Goal: Task Accomplishment & Management: Manage account settings

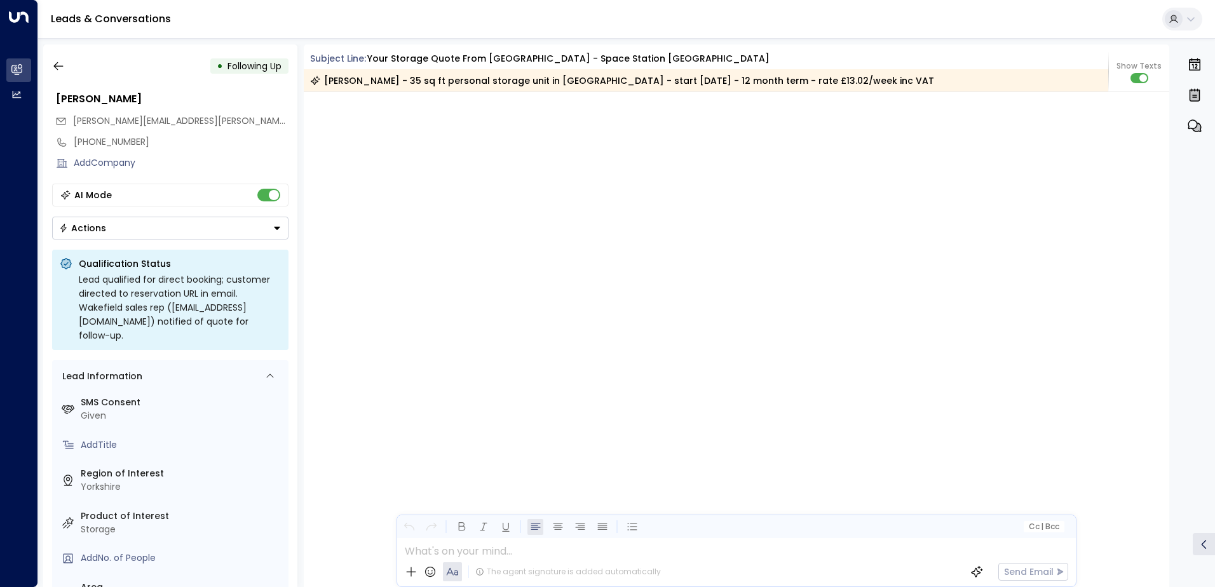
scroll to position [1231, 0]
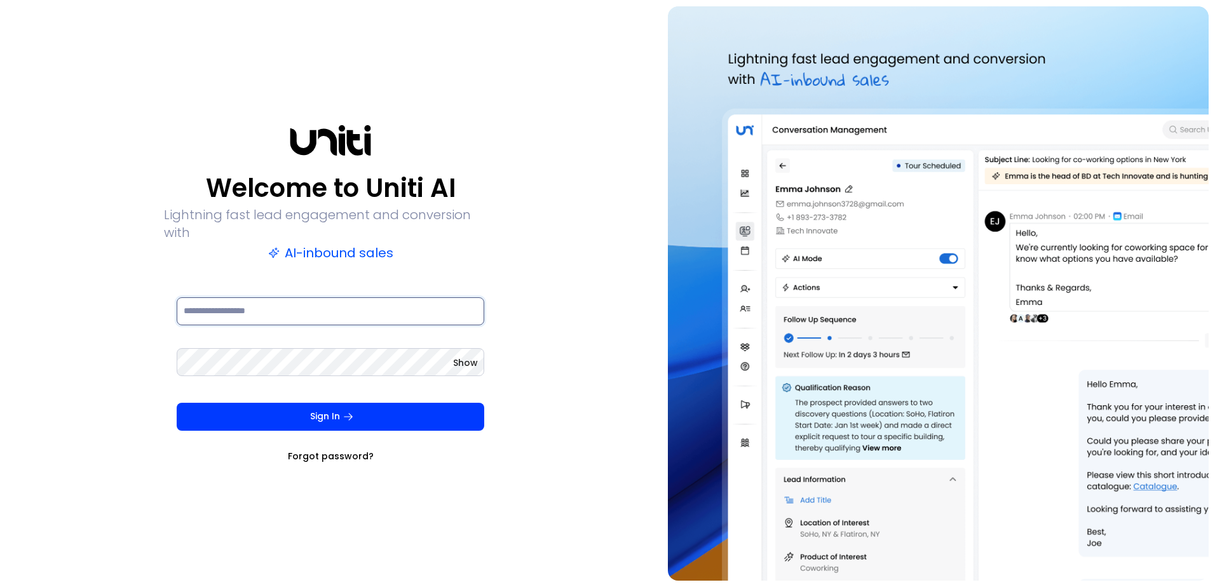
click at [263, 303] on input at bounding box center [331, 311] width 308 height 28
type input "**********"
click at [177, 403] on button "Sign In" at bounding box center [331, 417] width 308 height 28
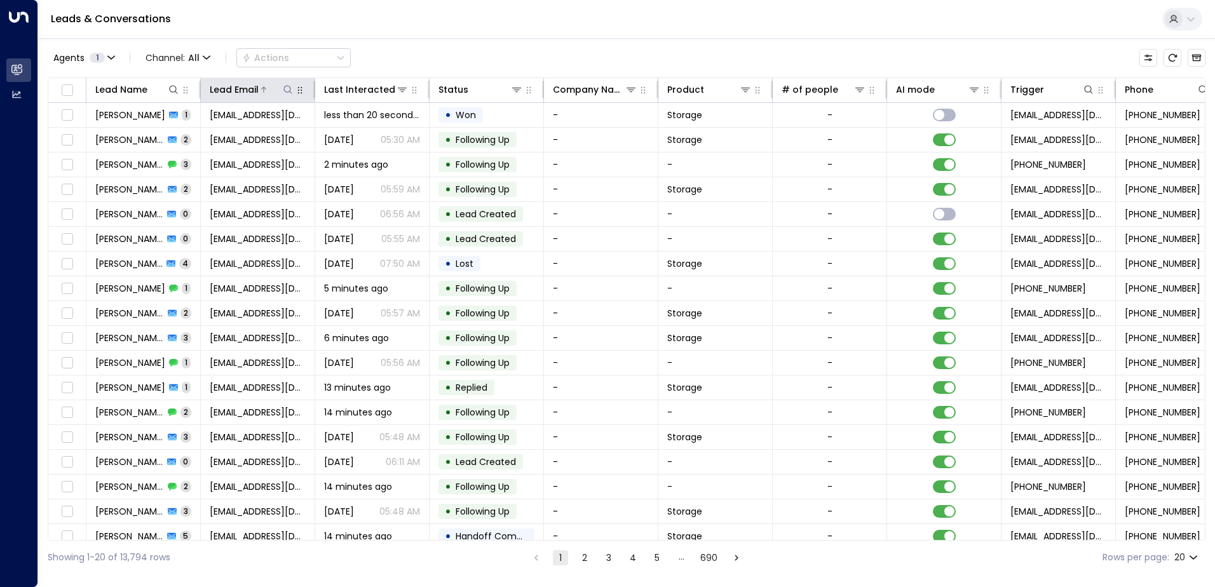
click at [286, 89] on icon at bounding box center [288, 90] width 10 height 10
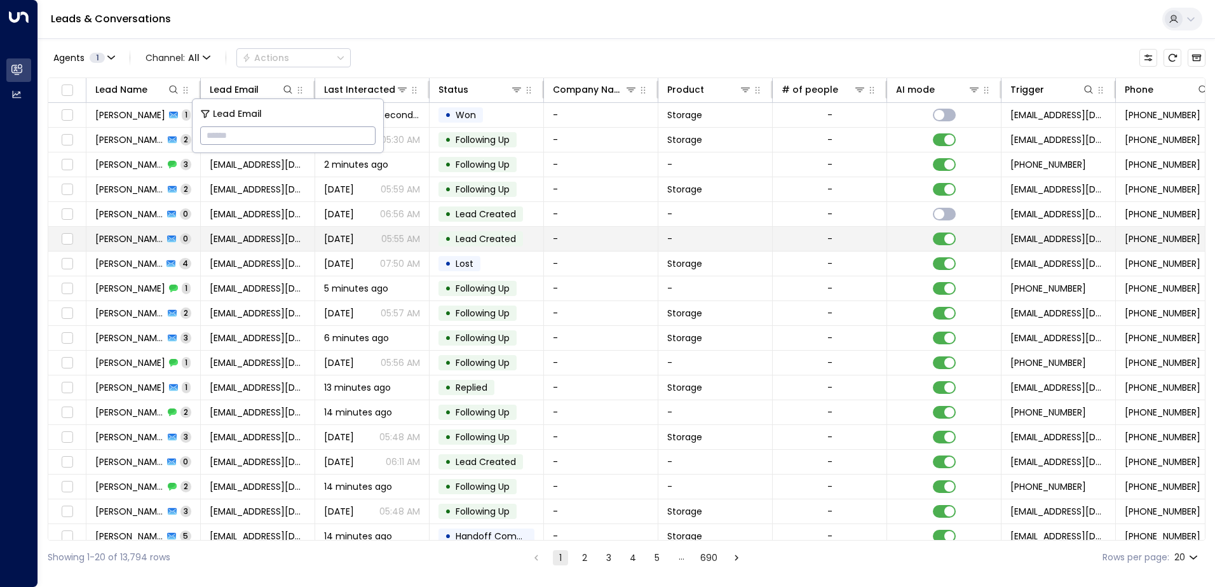
type input "**********"
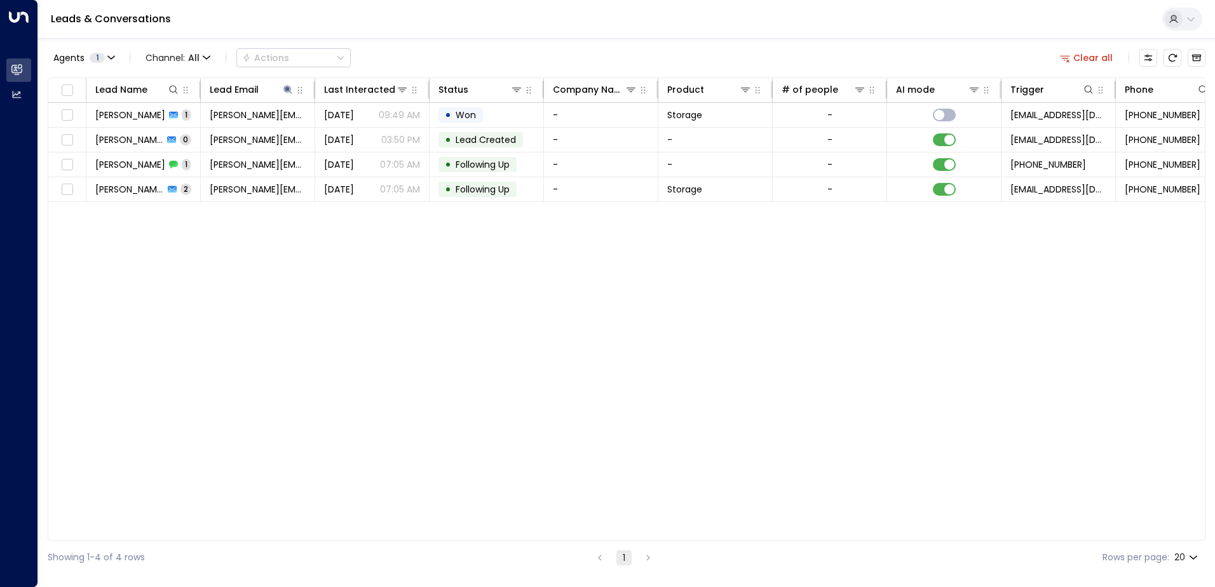
click at [450, 339] on div "Lead Name Lead Email Last Interacted Status Company Name Product # of people AI…" at bounding box center [627, 309] width 1158 height 463
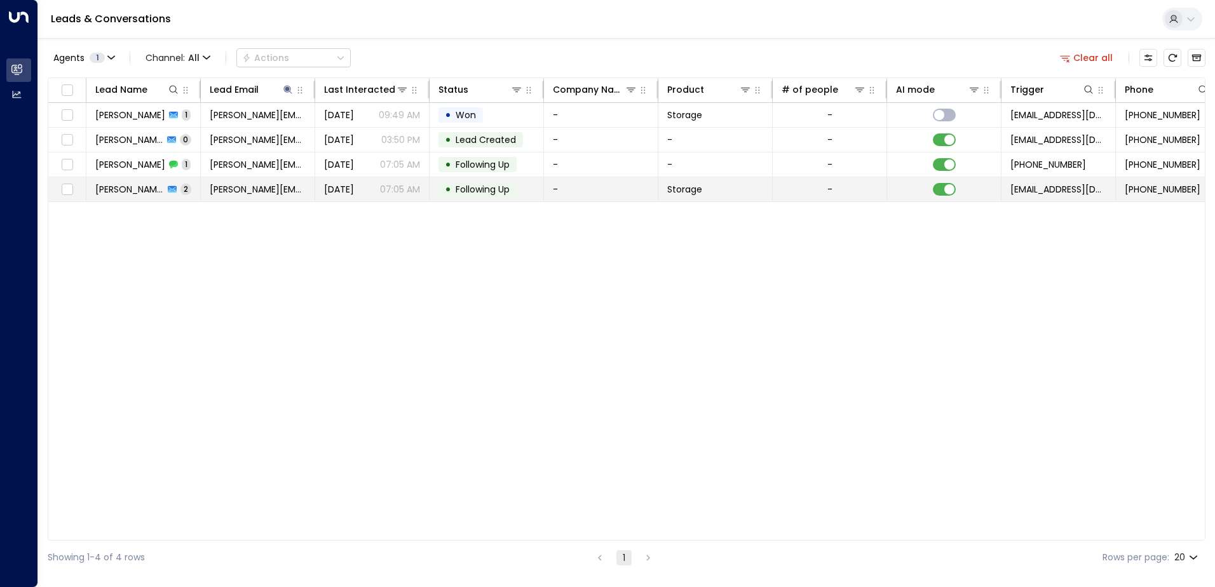
click at [132, 186] on span "[PERSON_NAME]" at bounding box center [129, 189] width 69 height 13
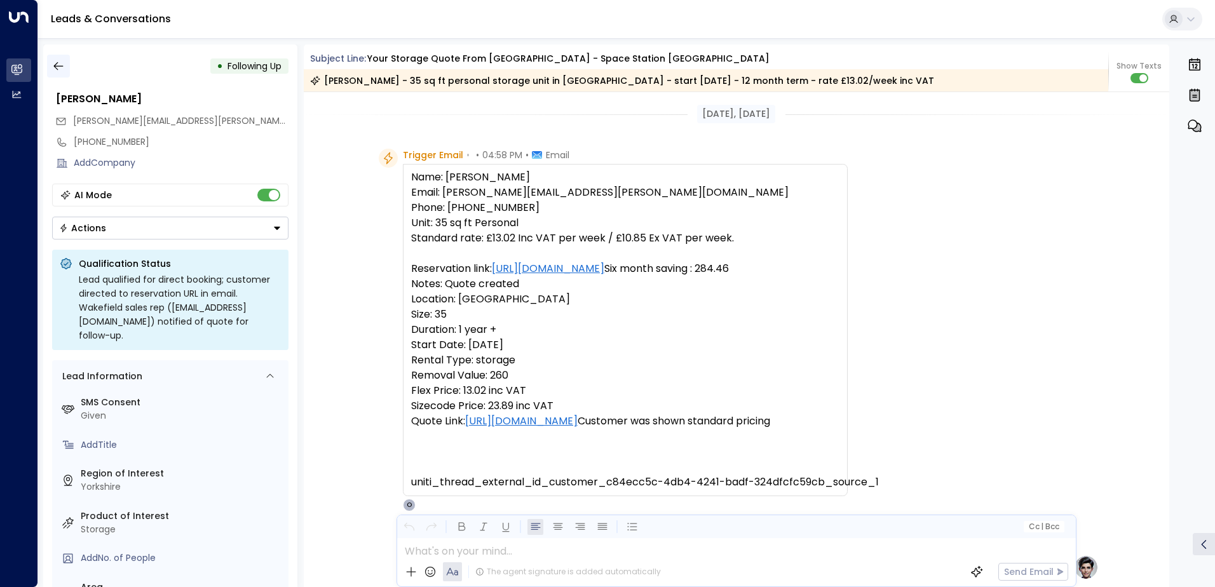
click at [64, 68] on icon "button" at bounding box center [58, 66] width 13 height 13
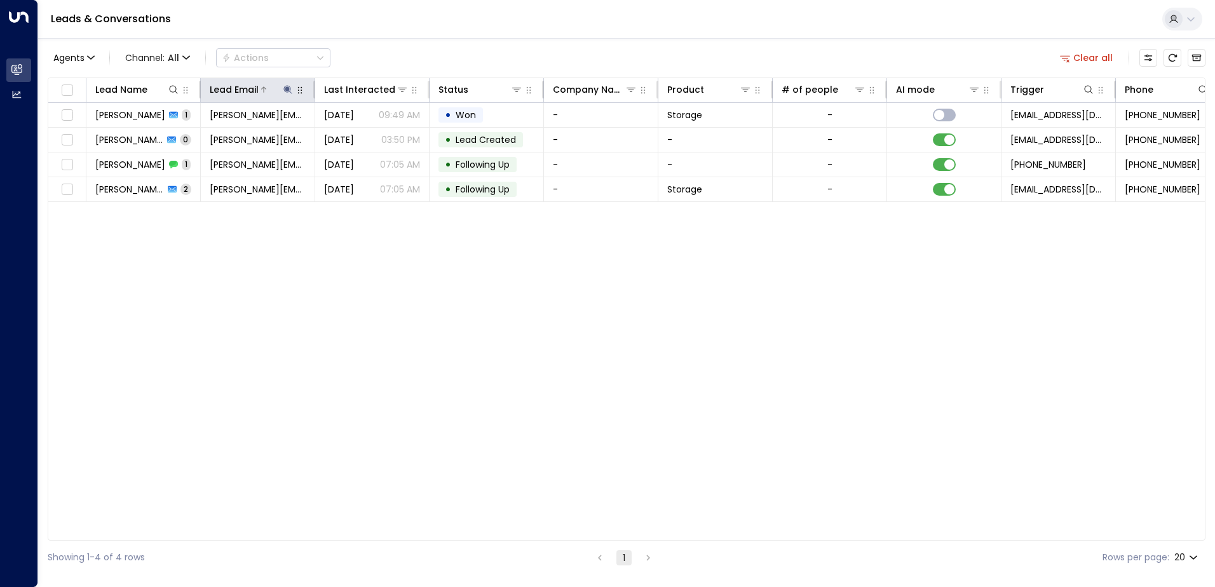
click at [290, 89] on icon at bounding box center [287, 89] width 8 height 8
click at [369, 135] on icon "button" at bounding box center [367, 136] width 8 height 8
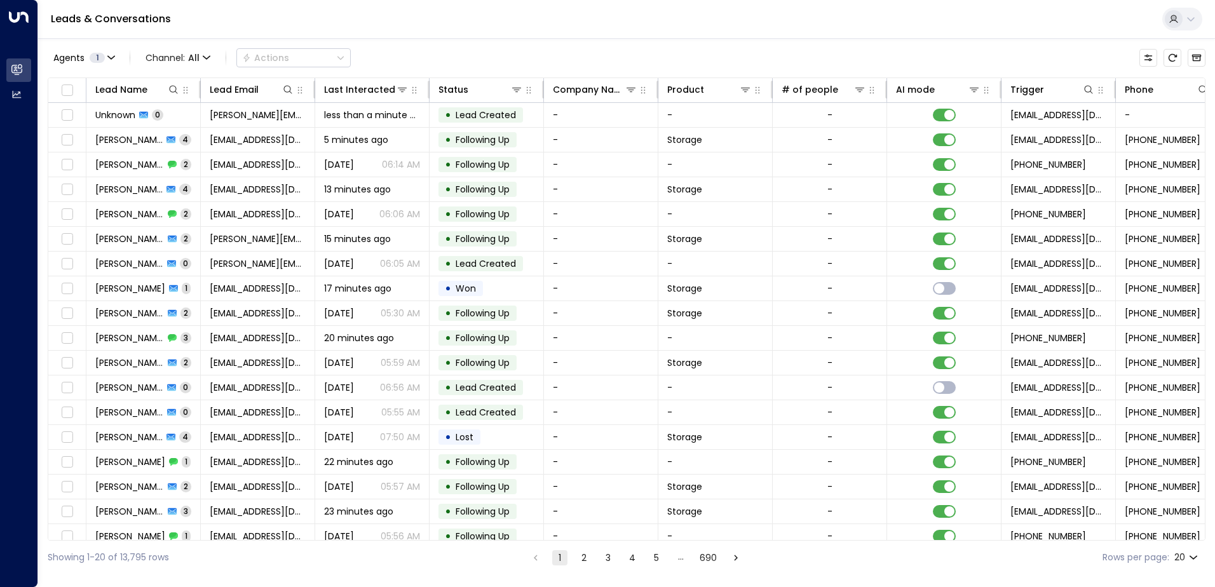
click at [475, 37] on div "Leads & Conversations" at bounding box center [626, 19] width 1177 height 39
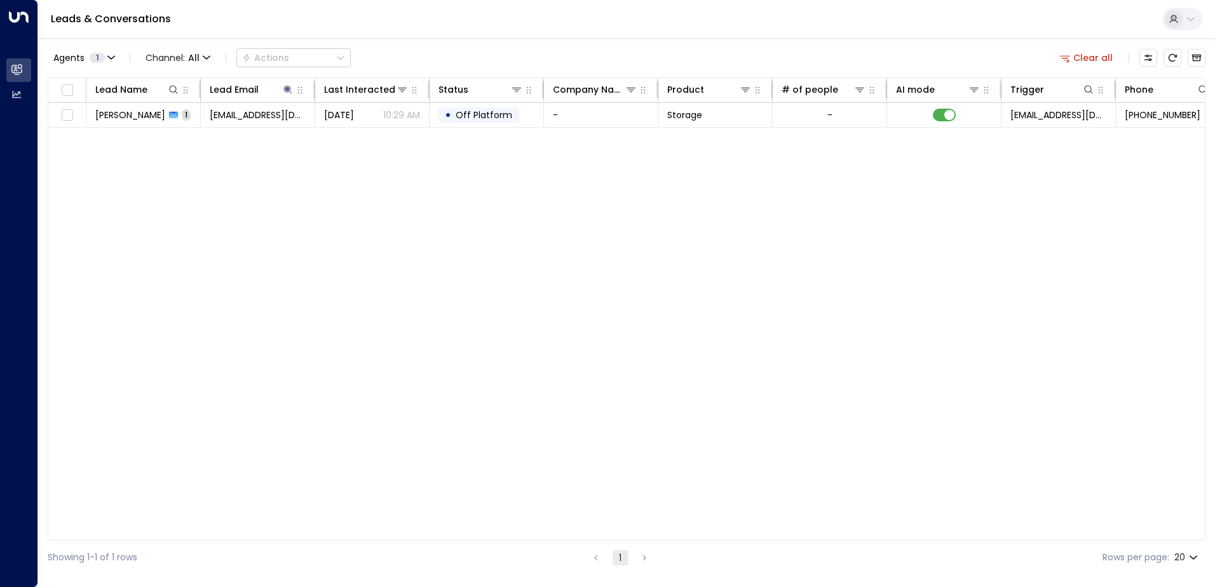
click at [125, 118] on span "[PERSON_NAME]" at bounding box center [130, 115] width 70 height 13
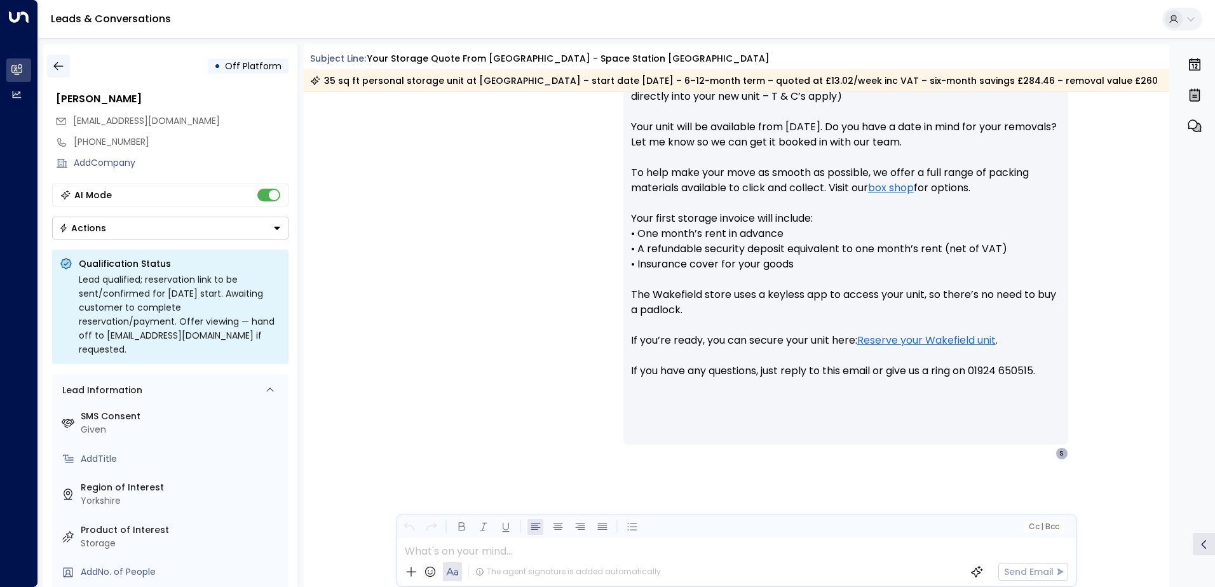
click at [65, 67] on button "button" at bounding box center [58, 66] width 23 height 23
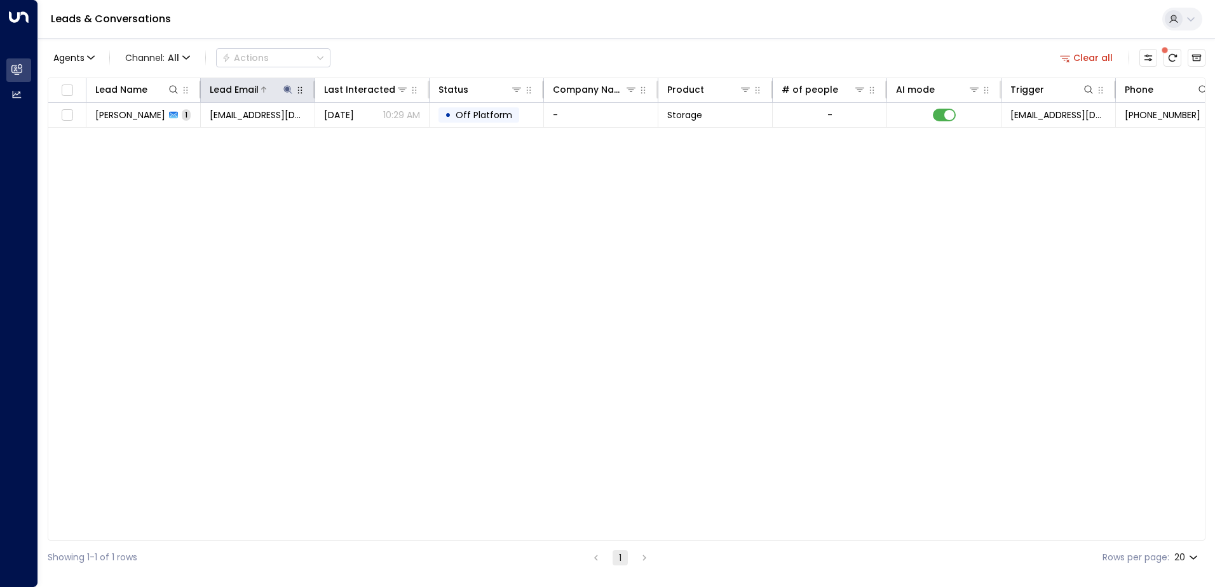
click at [287, 85] on icon at bounding box center [288, 90] width 10 height 10
click at [367, 137] on icon "button" at bounding box center [367, 136] width 8 height 8
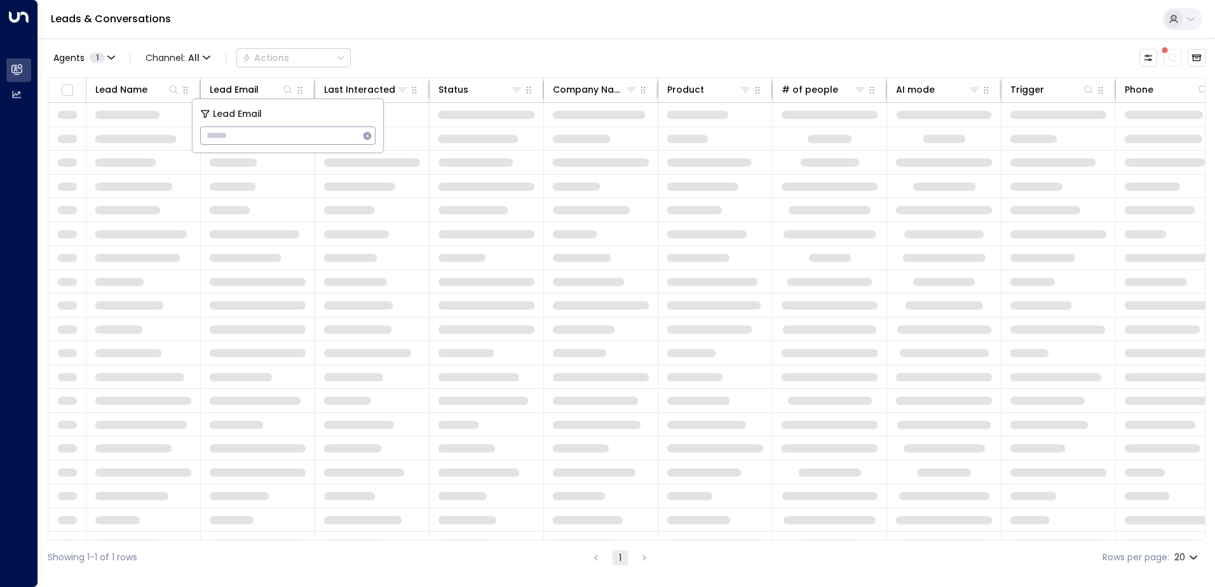
type input "**********"
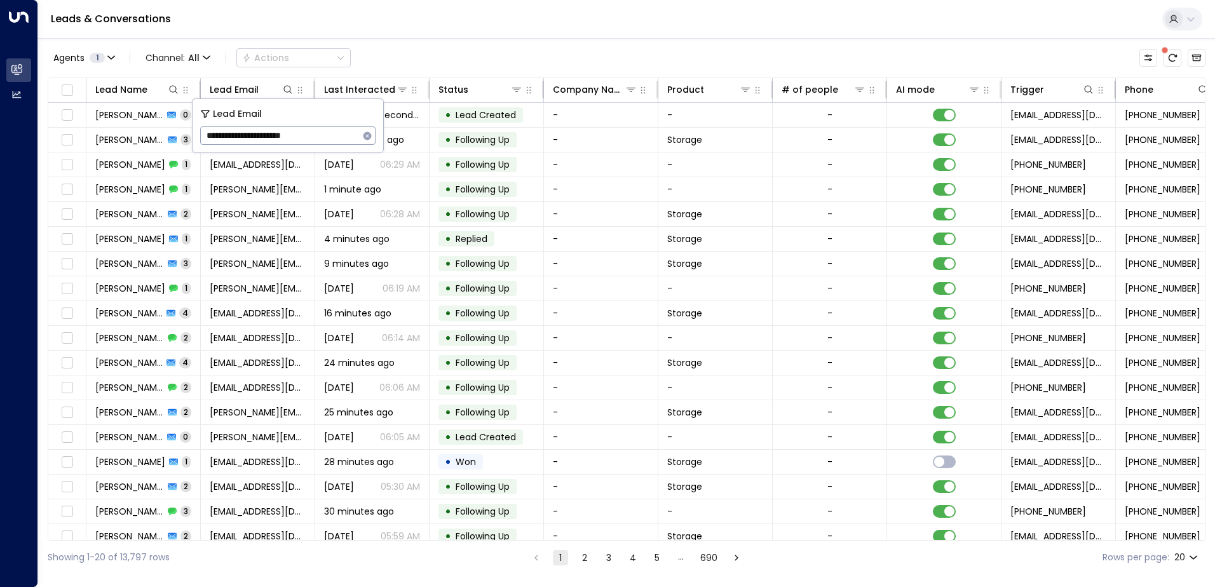
click at [353, 26] on div "Leads & Conversations" at bounding box center [626, 19] width 1177 height 39
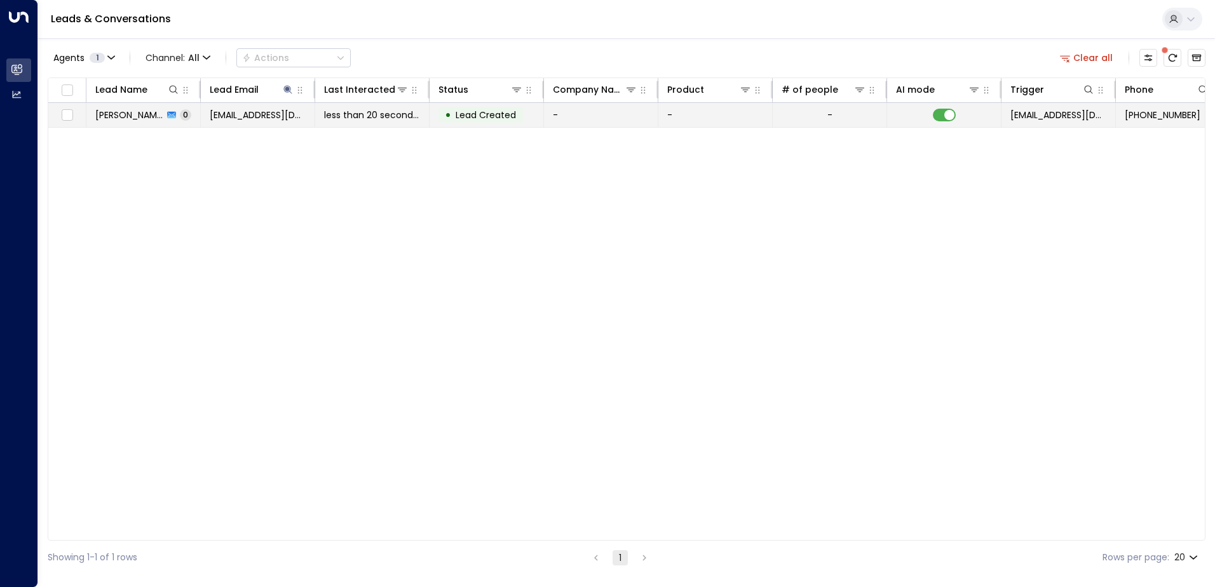
click at [167, 115] on icon at bounding box center [171, 115] width 9 height 7
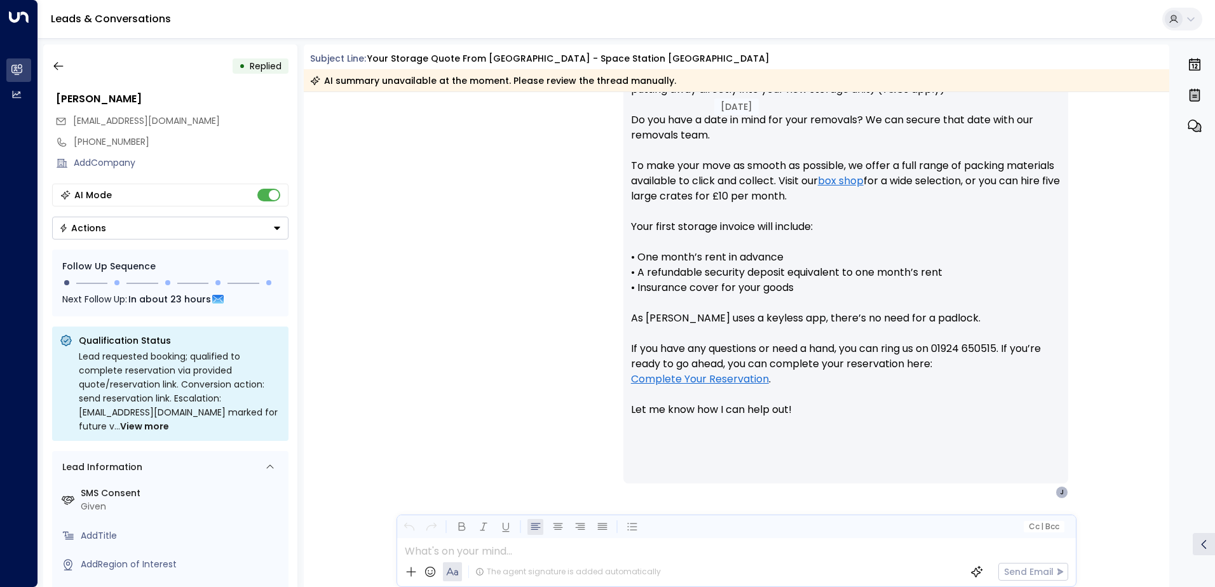
scroll to position [654, 0]
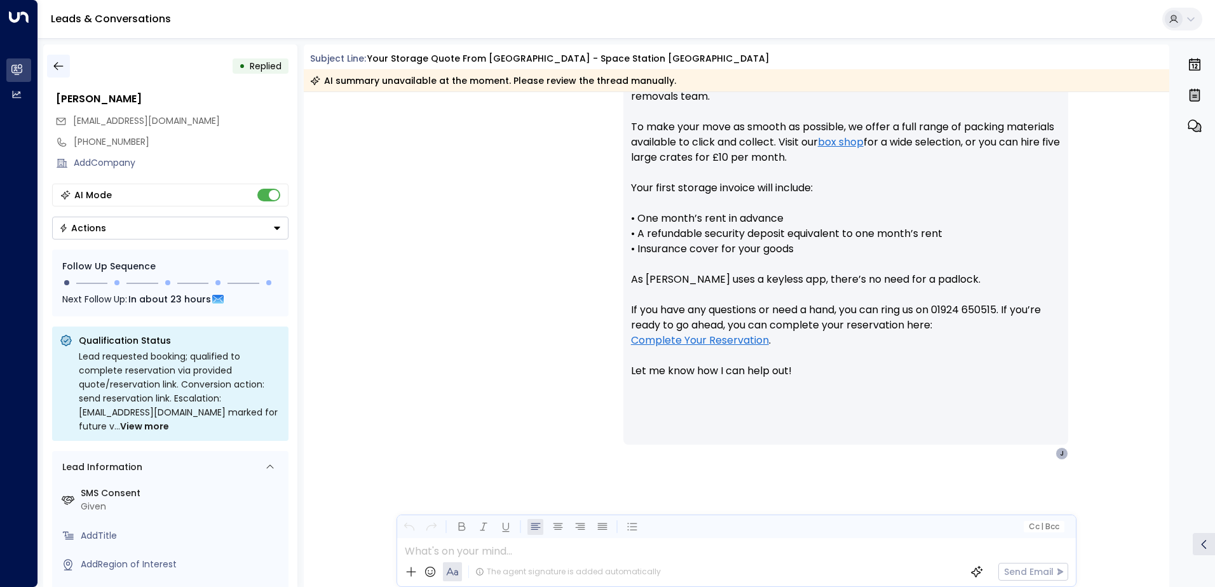
click at [64, 67] on icon "button" at bounding box center [58, 66] width 13 height 13
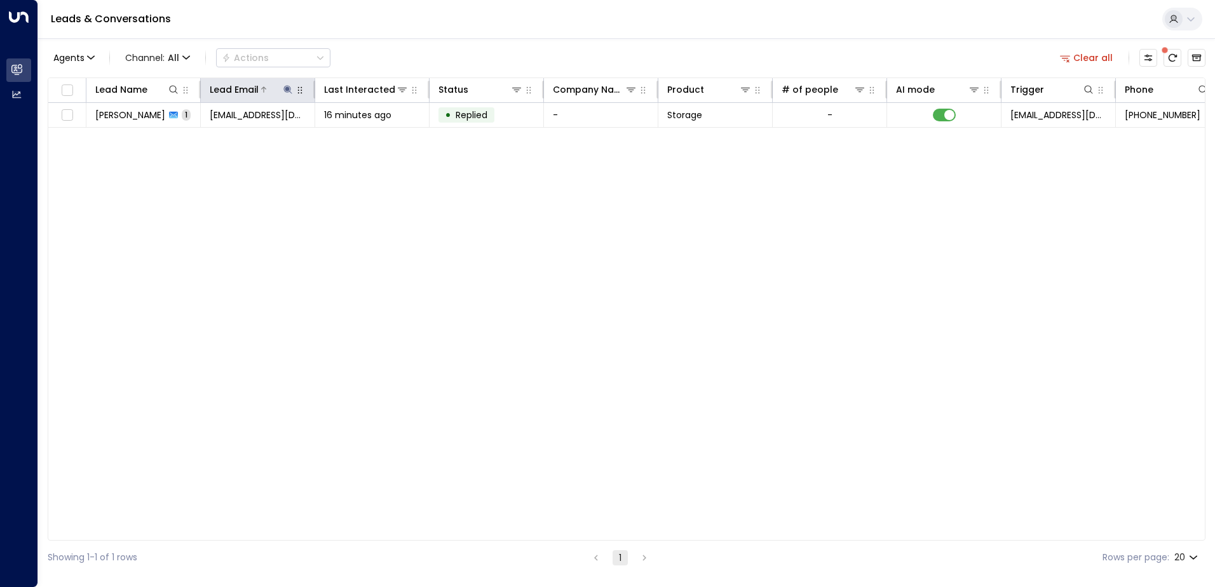
click at [289, 87] on icon at bounding box center [288, 90] width 10 height 10
click at [368, 138] on icon "button" at bounding box center [367, 136] width 8 height 8
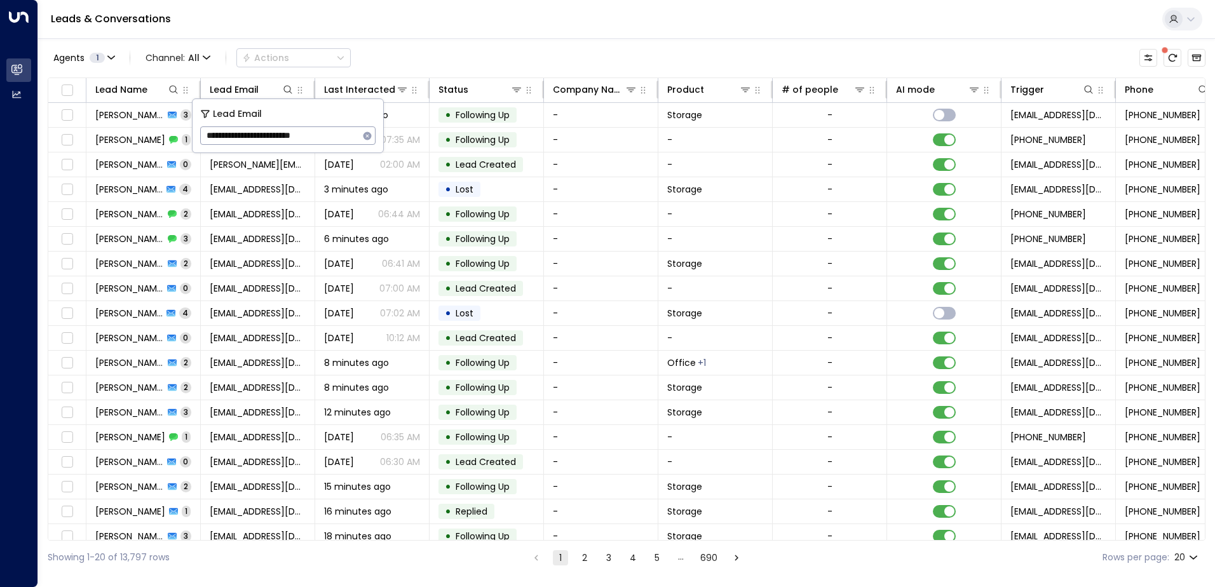
click at [408, 32] on div "Leads & Conversations" at bounding box center [626, 19] width 1177 height 39
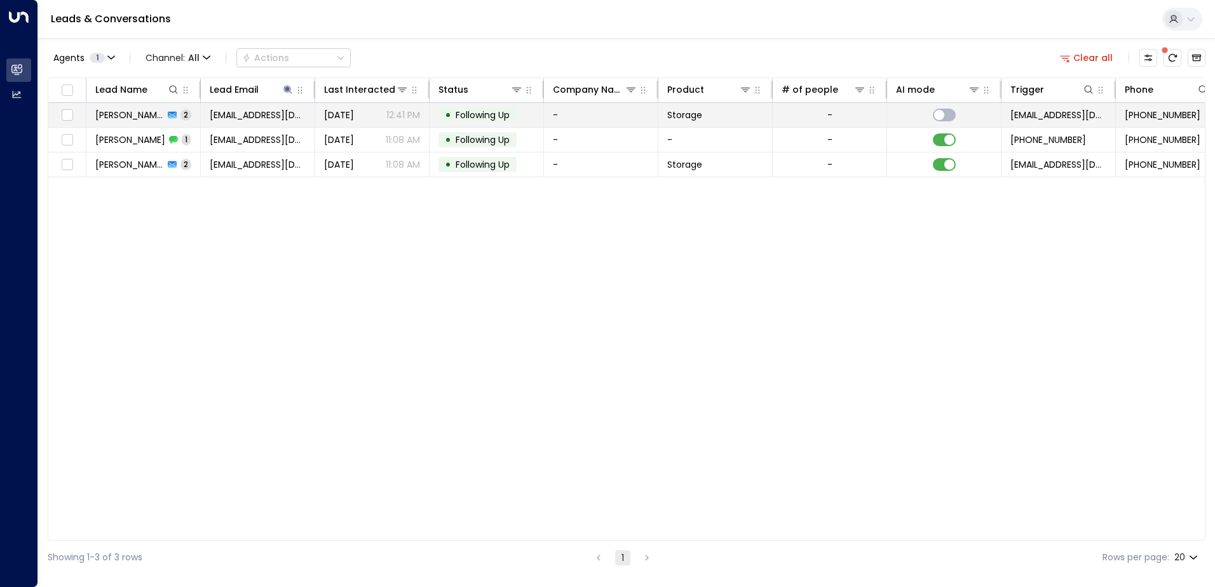
click at [130, 115] on span "[PERSON_NAME]" at bounding box center [129, 115] width 69 height 13
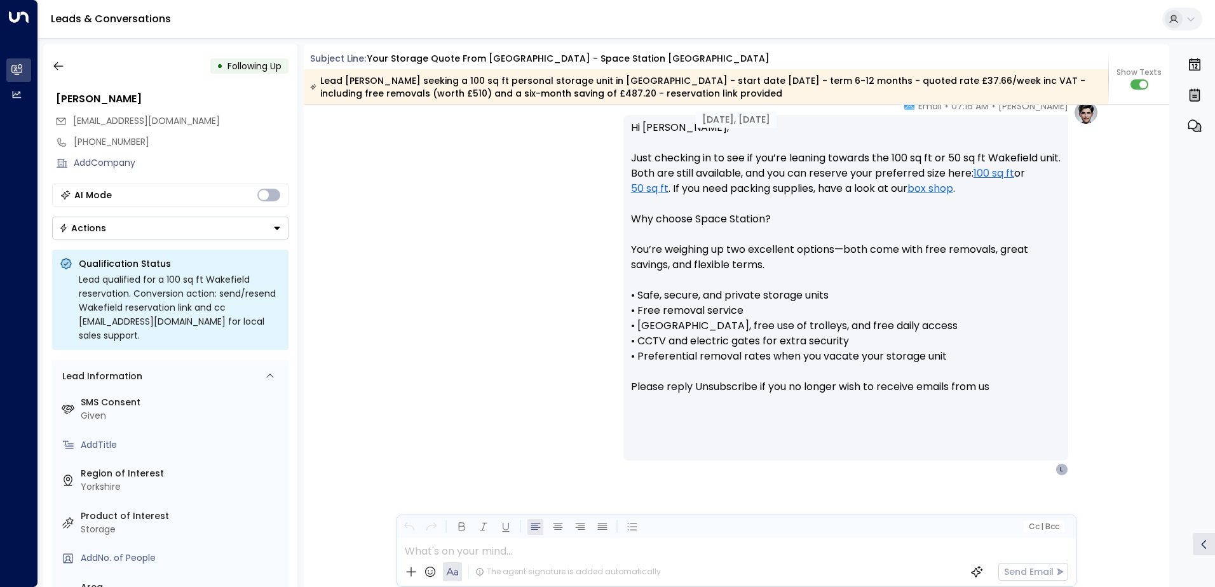
scroll to position [1065, 0]
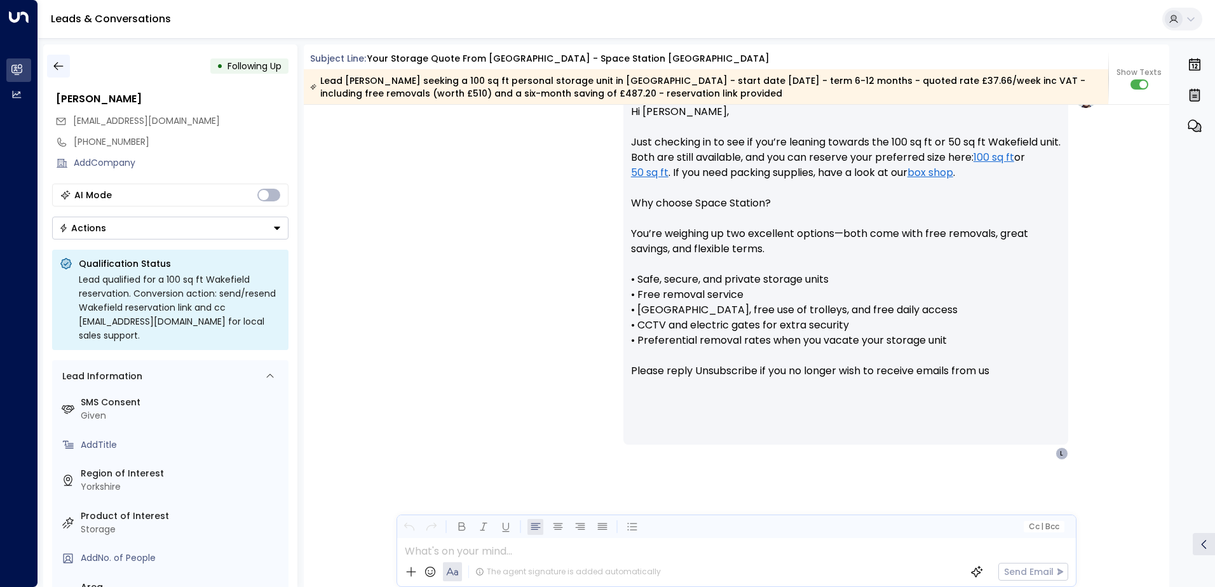
click at [57, 67] on icon "button" at bounding box center [58, 66] width 13 height 13
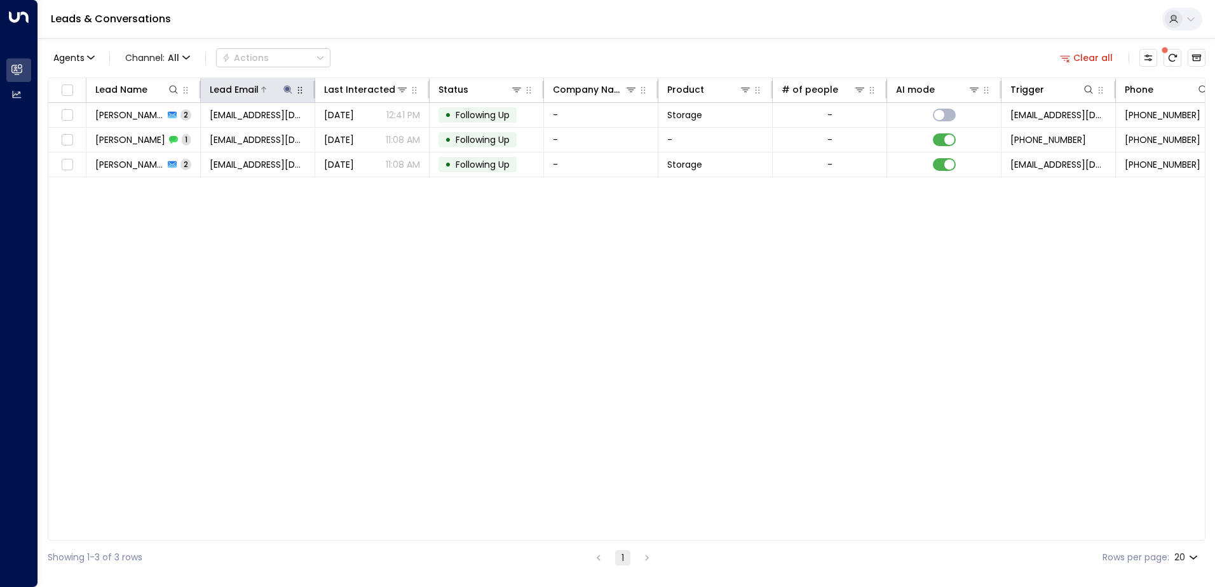
click at [282, 88] on button at bounding box center [287, 89] width 13 height 13
click at [370, 135] on icon "button" at bounding box center [367, 136] width 8 height 8
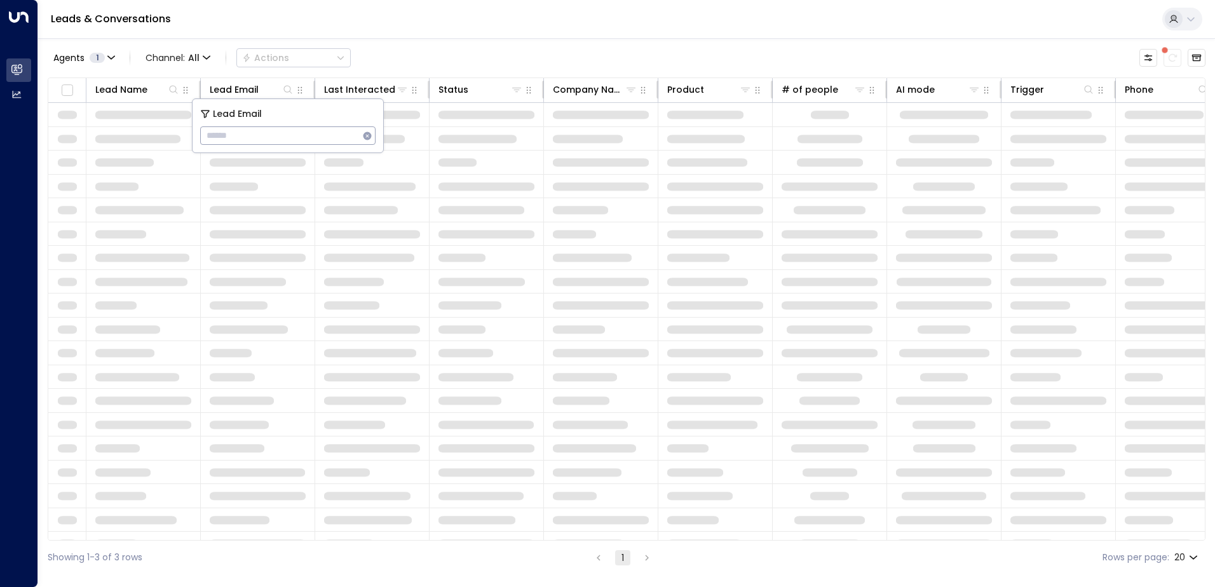
type input "**********"
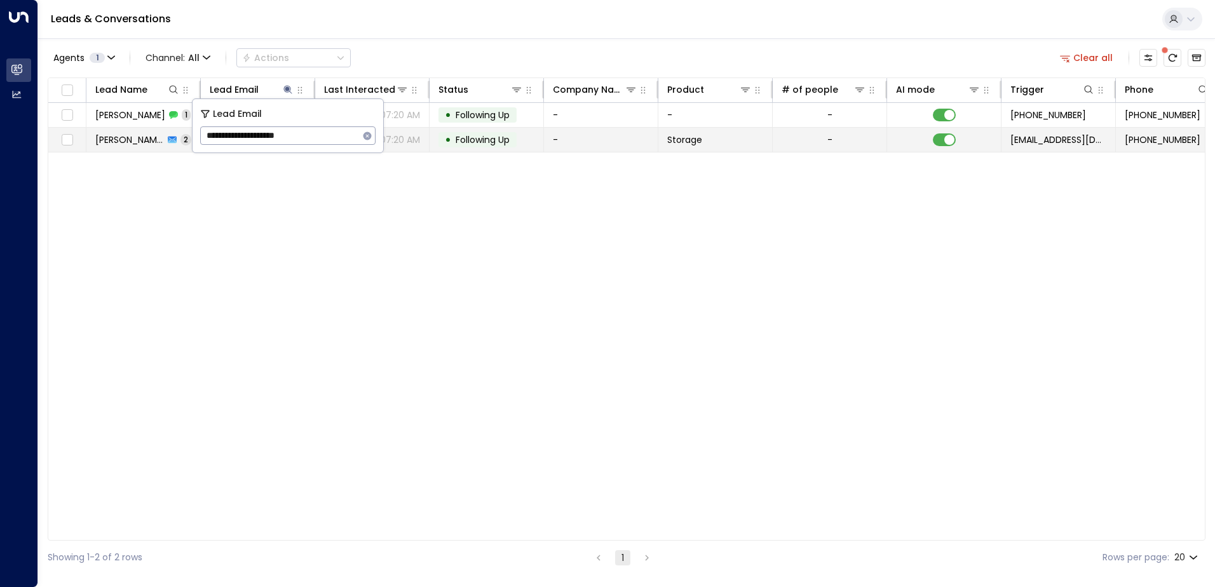
click at [111, 143] on span "[PERSON_NAME]" at bounding box center [129, 139] width 69 height 13
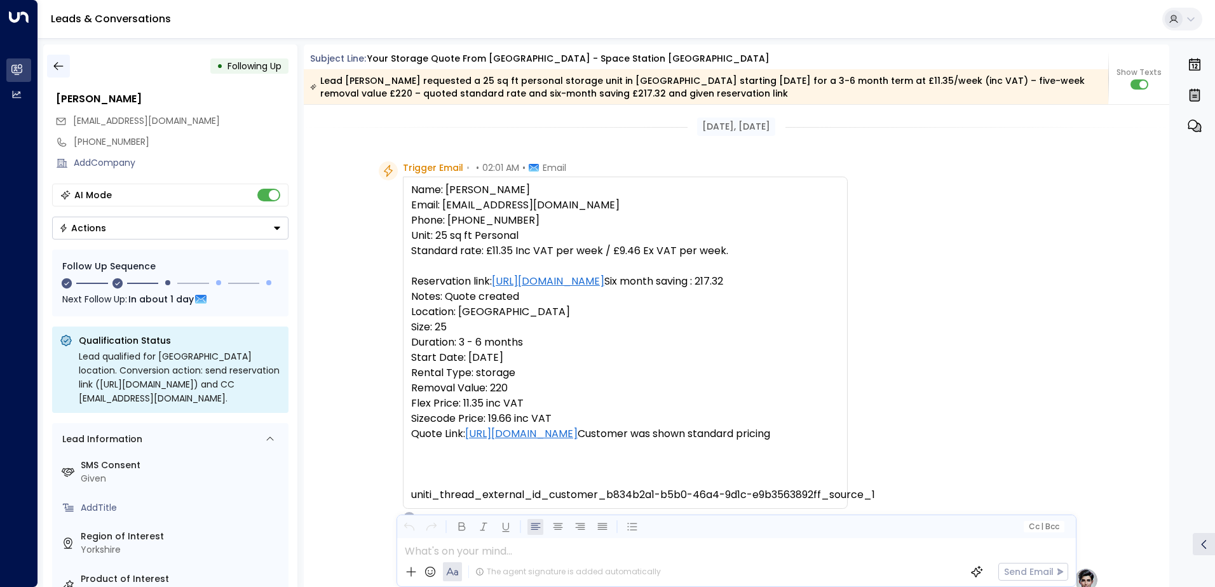
click at [58, 65] on icon "button" at bounding box center [58, 66] width 13 height 13
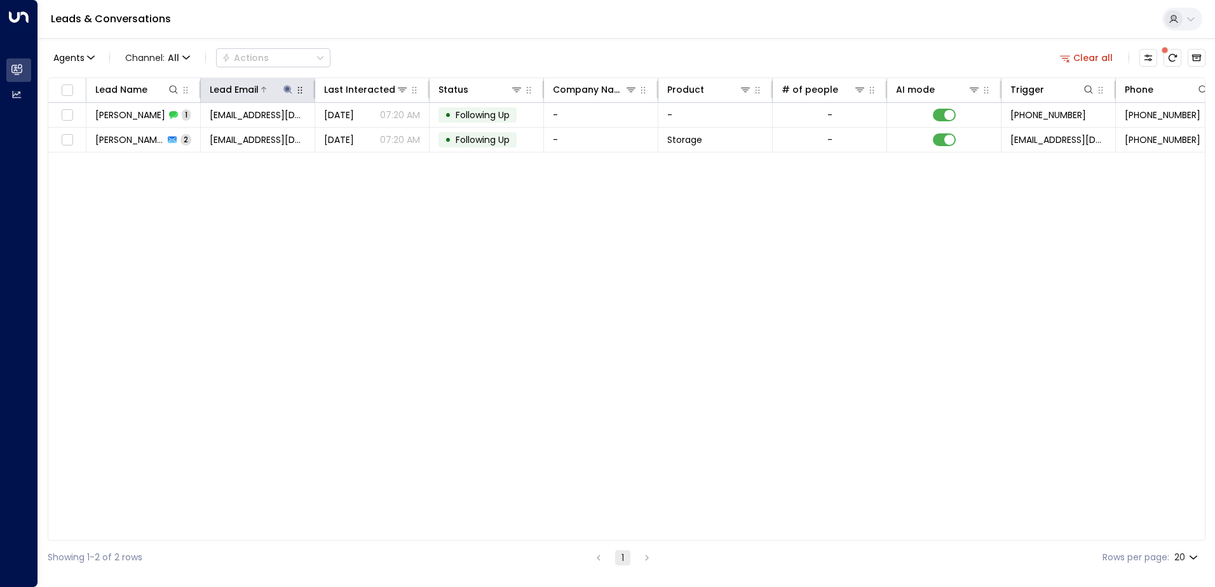
click at [286, 88] on icon at bounding box center [287, 89] width 8 height 8
click at [365, 135] on icon "button" at bounding box center [367, 136] width 8 height 8
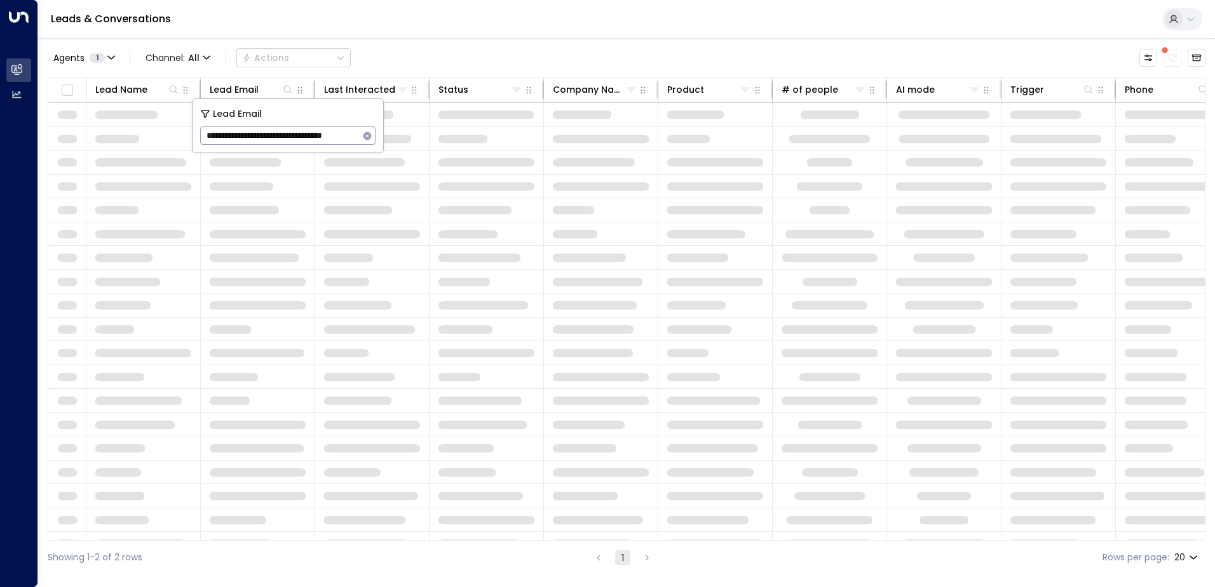
click at [355, 24] on div "Leads & Conversations" at bounding box center [626, 19] width 1177 height 39
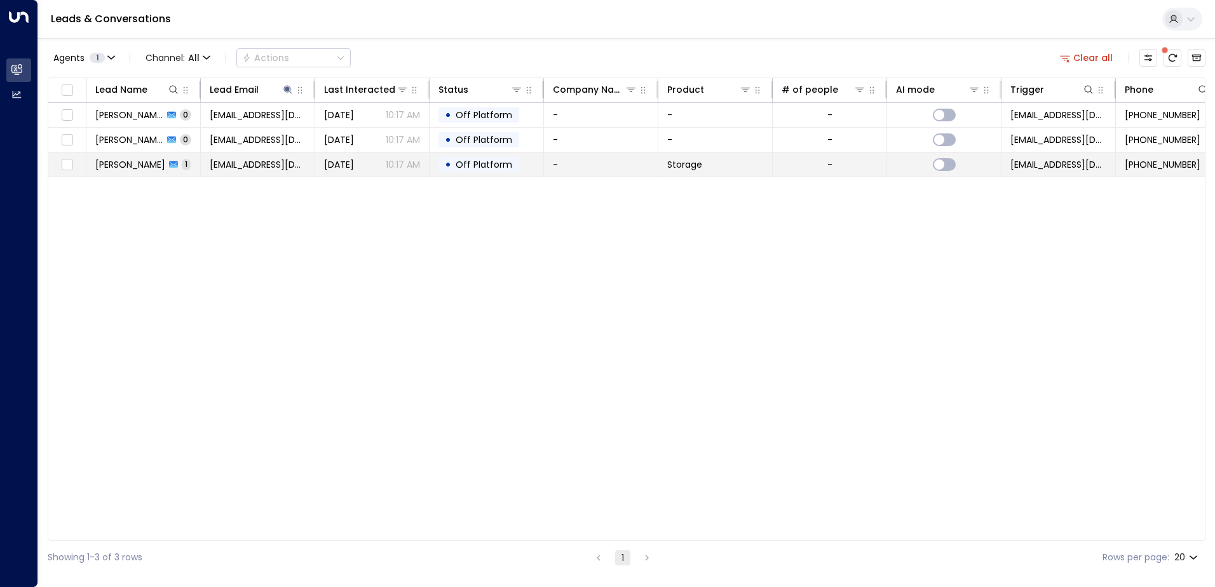
click at [139, 170] on span "[PERSON_NAME]" at bounding box center [130, 164] width 70 height 13
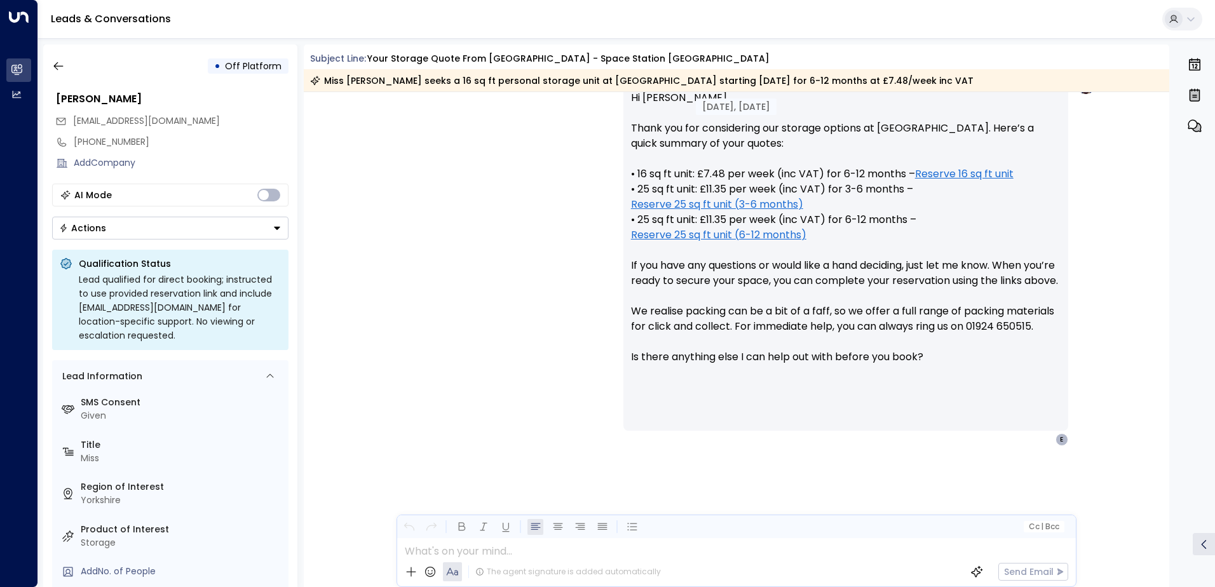
scroll to position [486, 0]
click at [55, 67] on icon "button" at bounding box center [58, 66] width 10 height 8
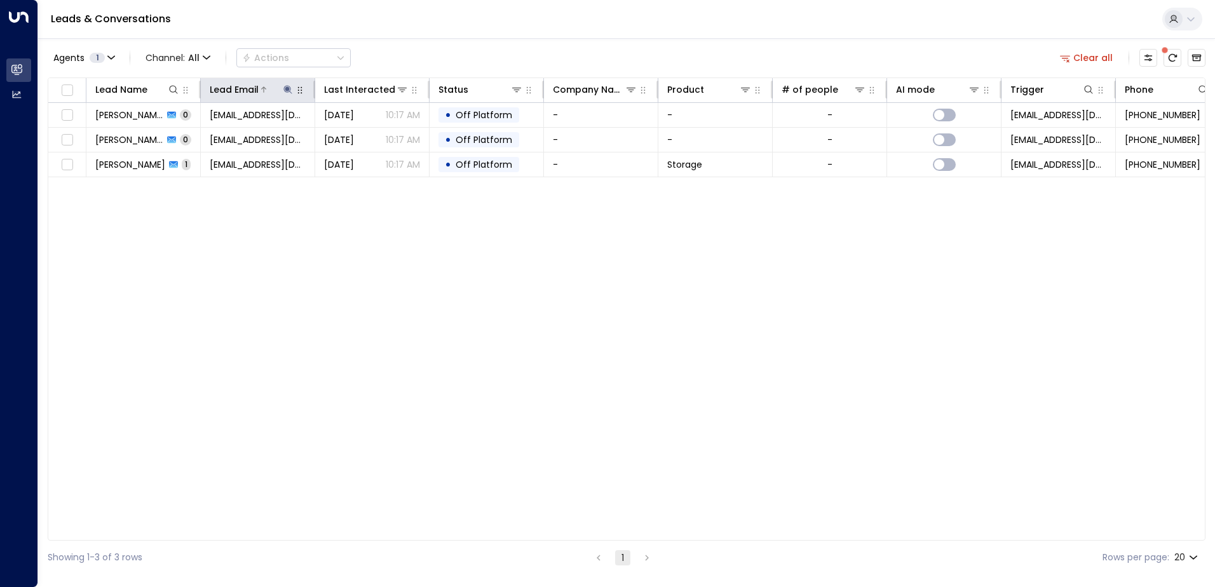
click at [287, 90] on icon at bounding box center [287, 89] width 8 height 8
click at [365, 137] on icon "button" at bounding box center [367, 136] width 8 height 8
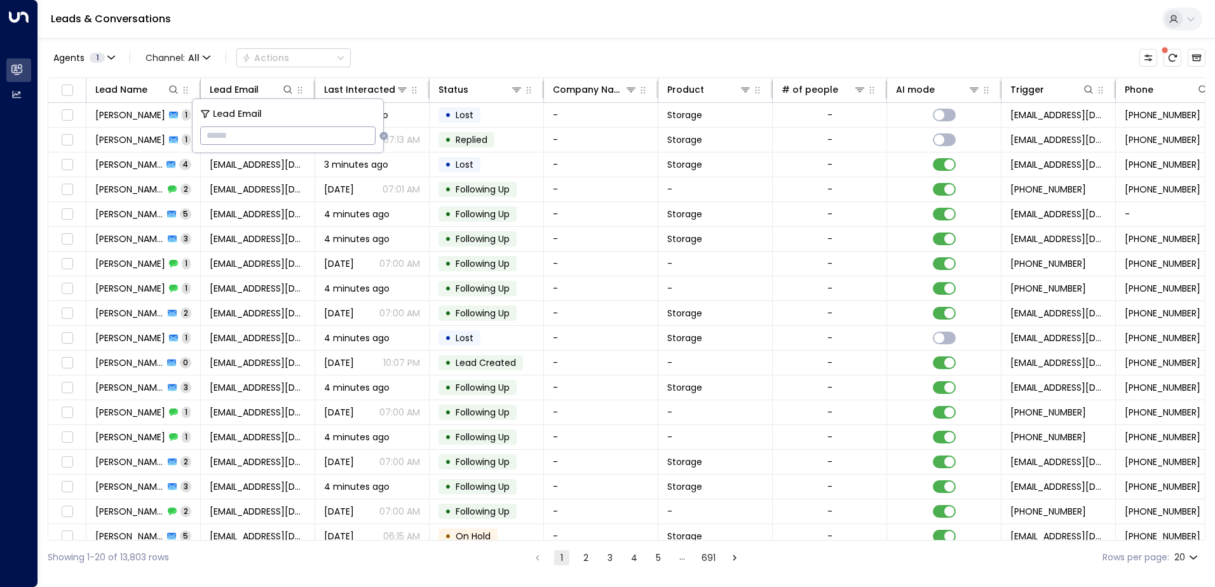
type input "**********"
click at [323, 18] on div "Leads & Conversations" at bounding box center [626, 19] width 1177 height 39
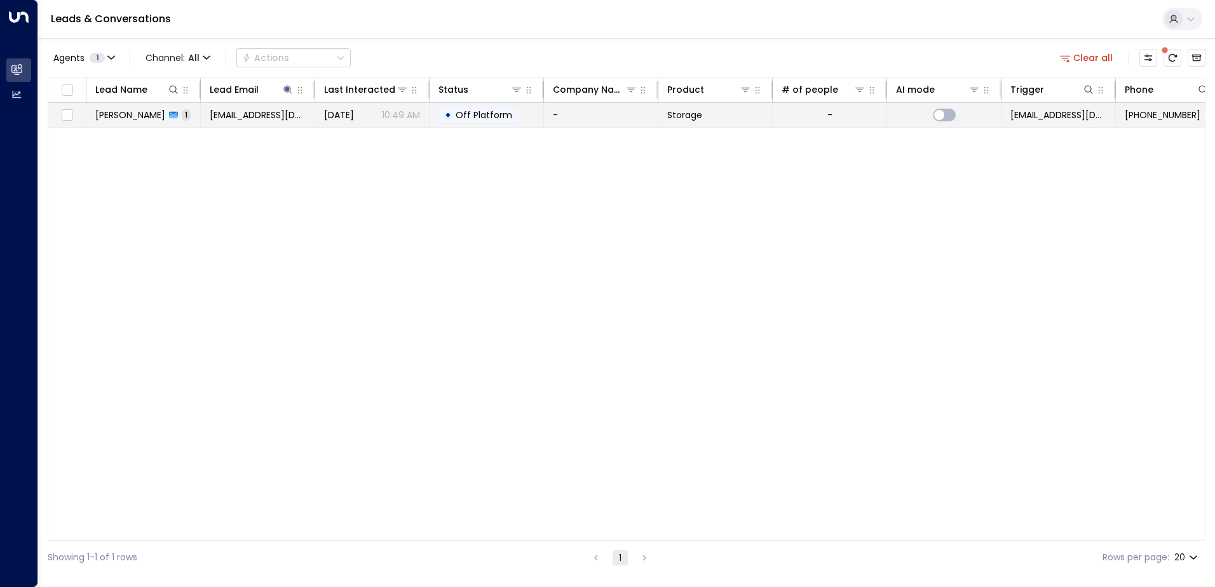
click at [132, 121] on td "[PERSON_NAME] 1" at bounding box center [143, 115] width 114 height 24
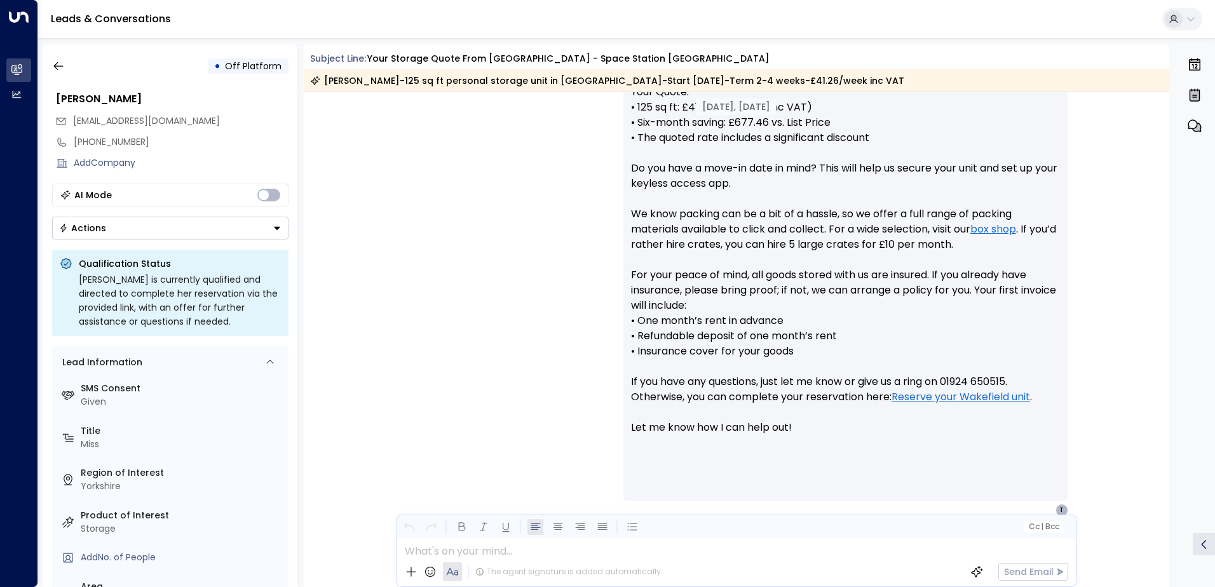
scroll to position [508, 0]
click at [48, 65] on button "button" at bounding box center [58, 66] width 23 height 23
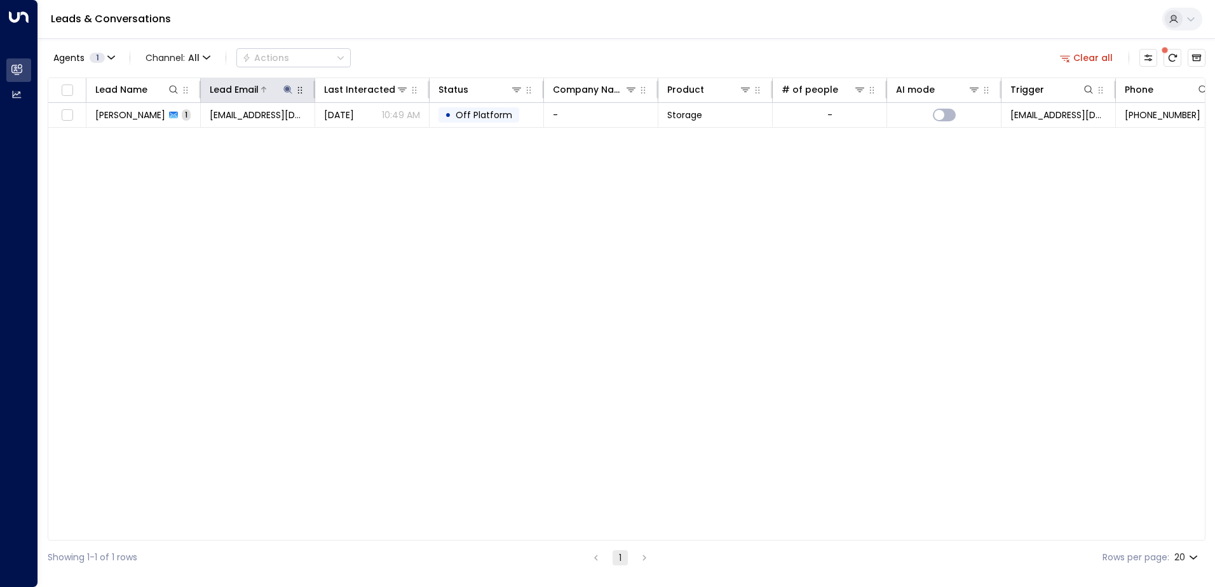
click at [287, 91] on icon at bounding box center [288, 90] width 10 height 10
click at [369, 136] on icon "button" at bounding box center [367, 136] width 8 height 8
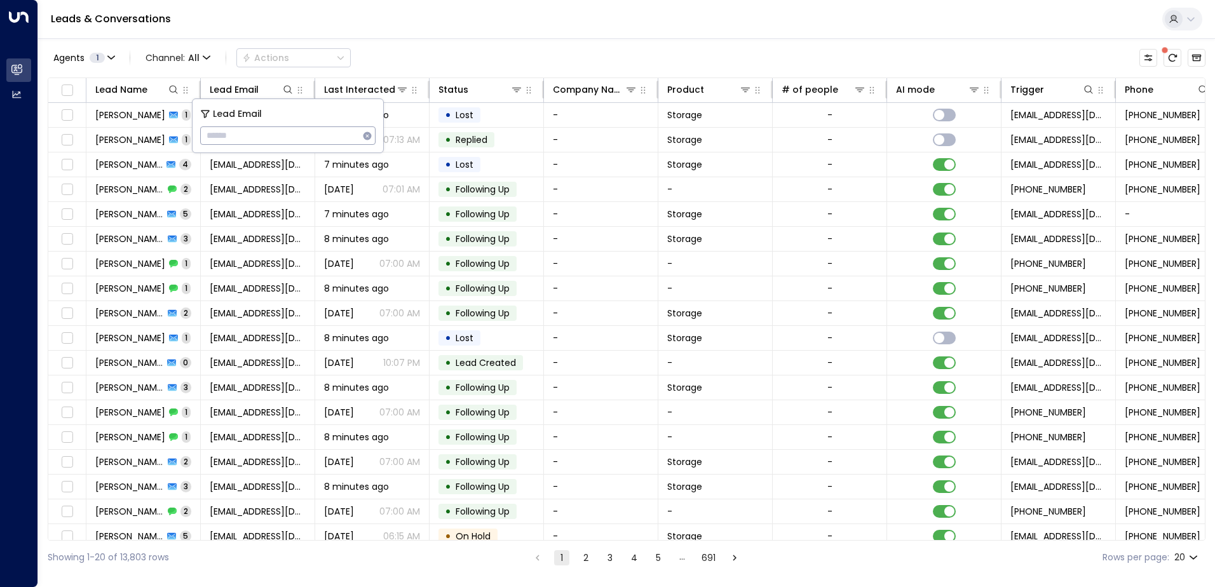
type input "**********"
click at [309, 22] on div "Leads & Conversations" at bounding box center [626, 19] width 1177 height 39
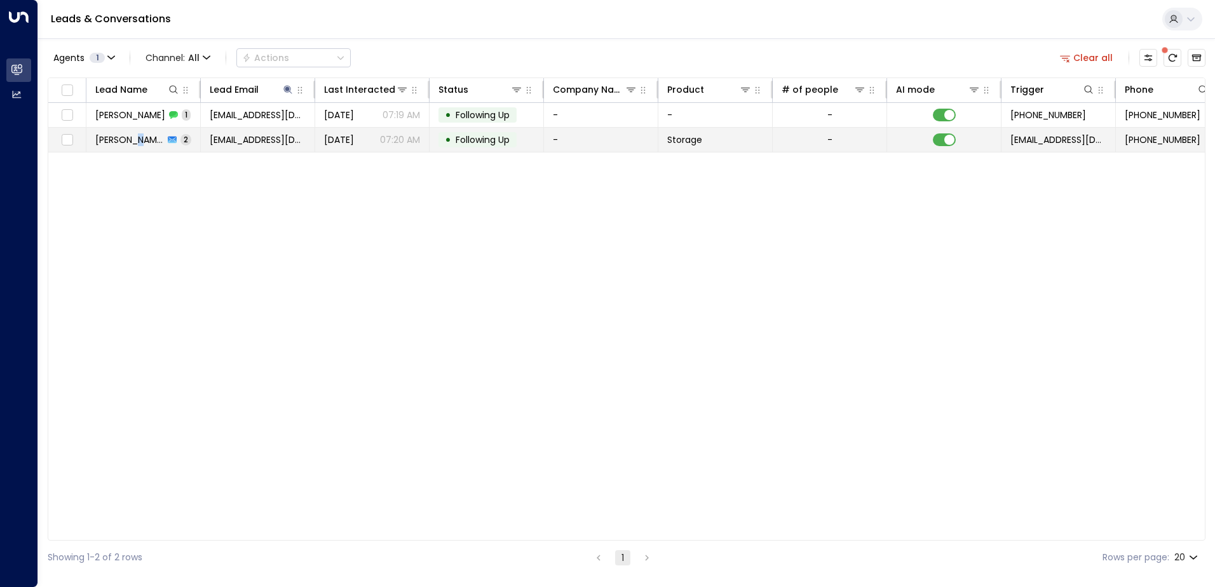
click at [138, 136] on span "[PERSON_NAME]" at bounding box center [129, 139] width 69 height 13
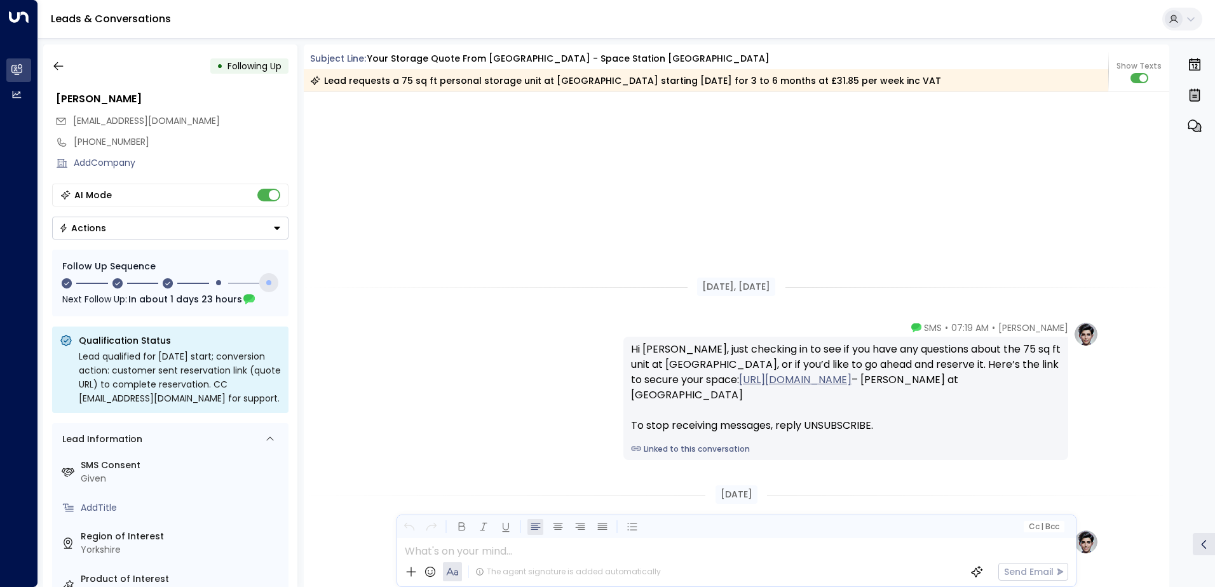
scroll to position [1463, 0]
